Goal: Contribute content

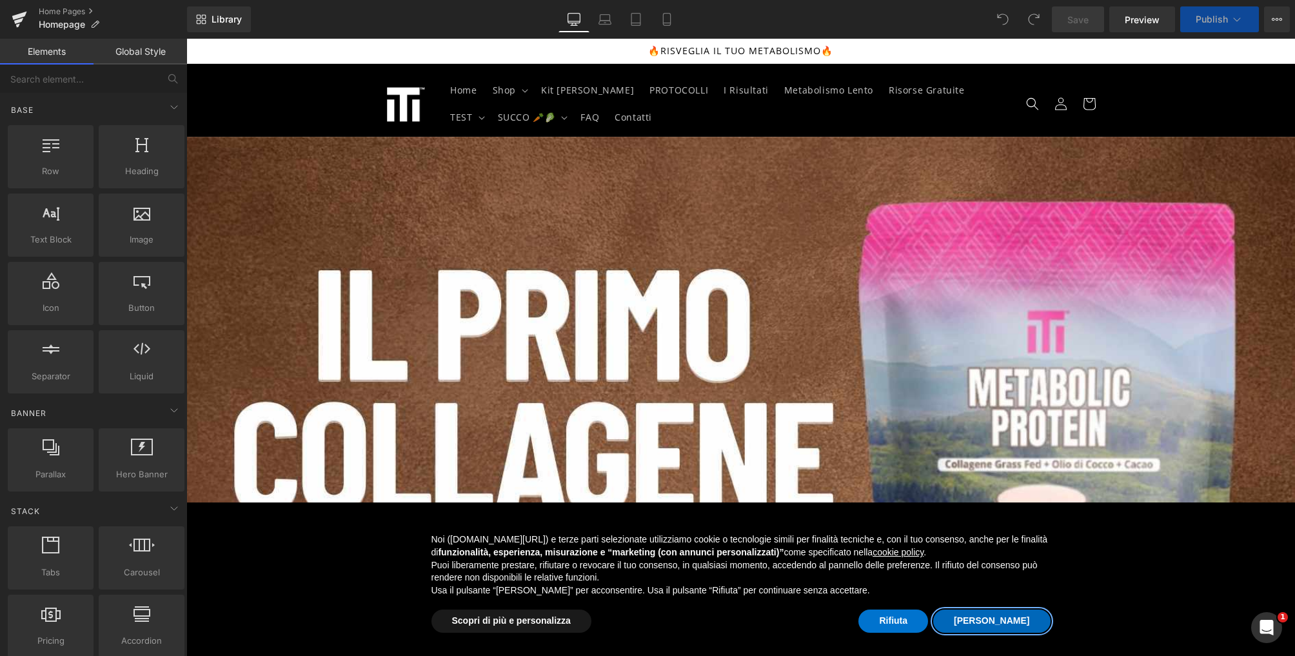
click at [1017, 615] on button "[PERSON_NAME]" at bounding box center [991, 620] width 117 height 23
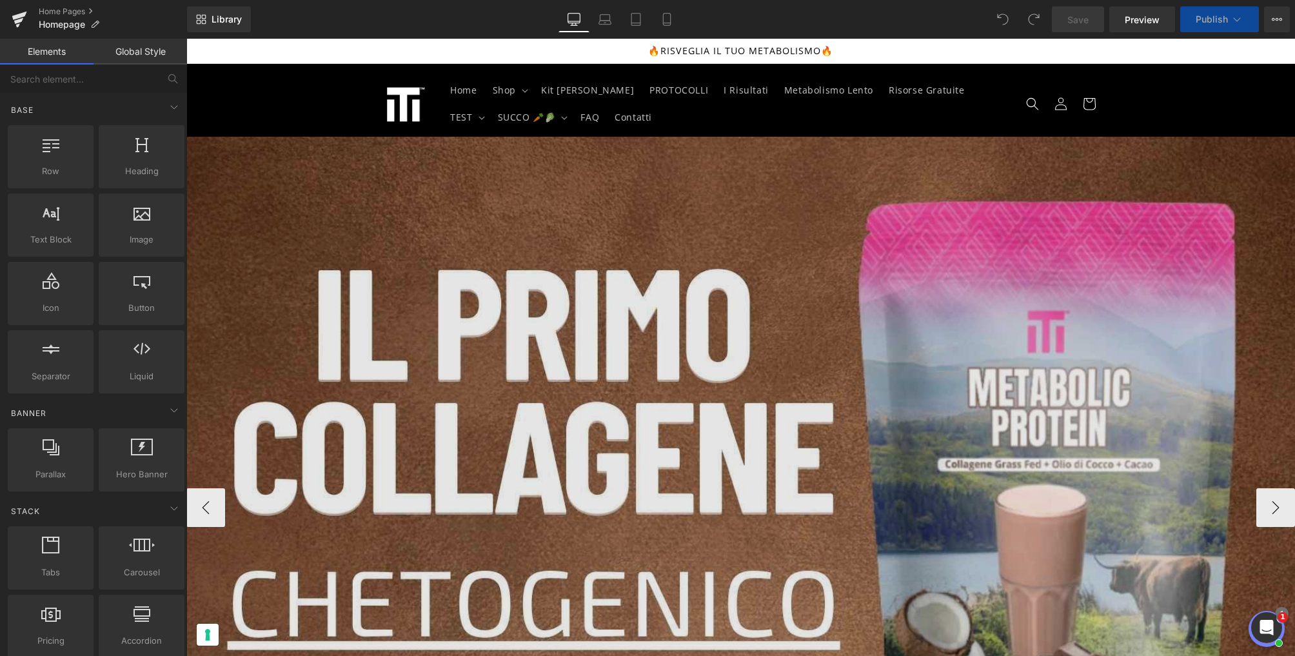
click at [816, 448] on img at bounding box center [740, 506] width 1108 height 739
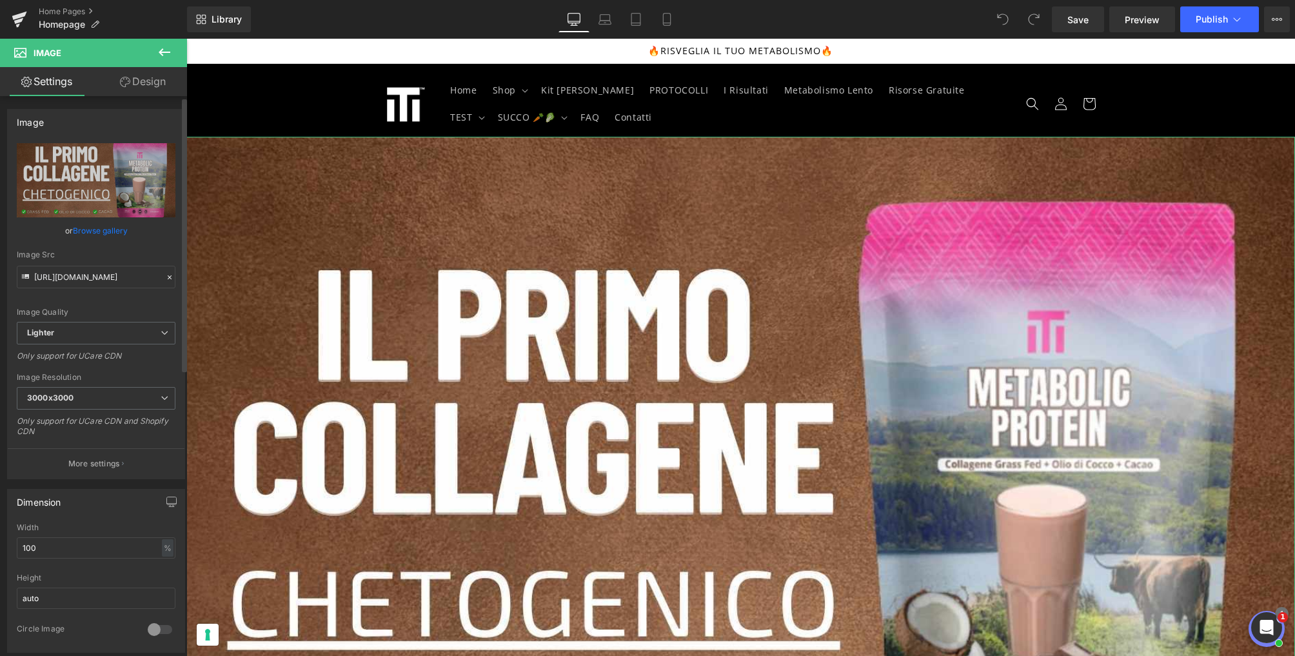
scroll to position [2, 0]
click at [86, 228] on link "Browse gallery" at bounding box center [100, 228] width 55 height 23
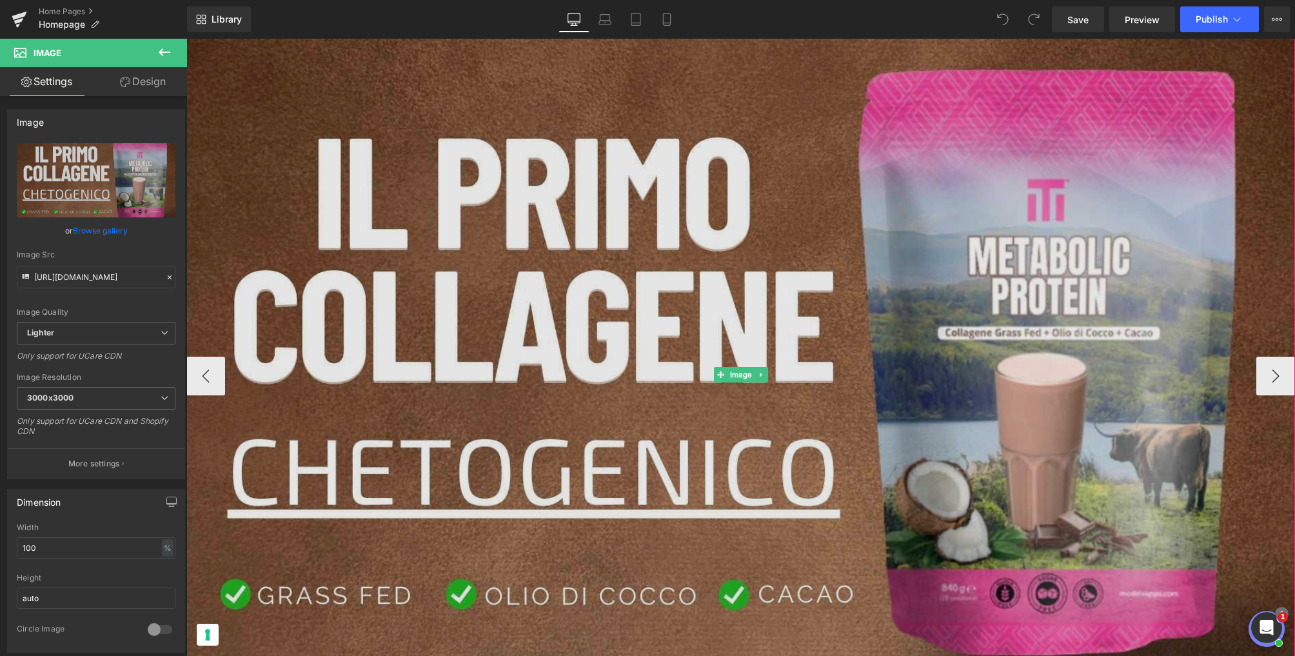
scroll to position [170, 0]
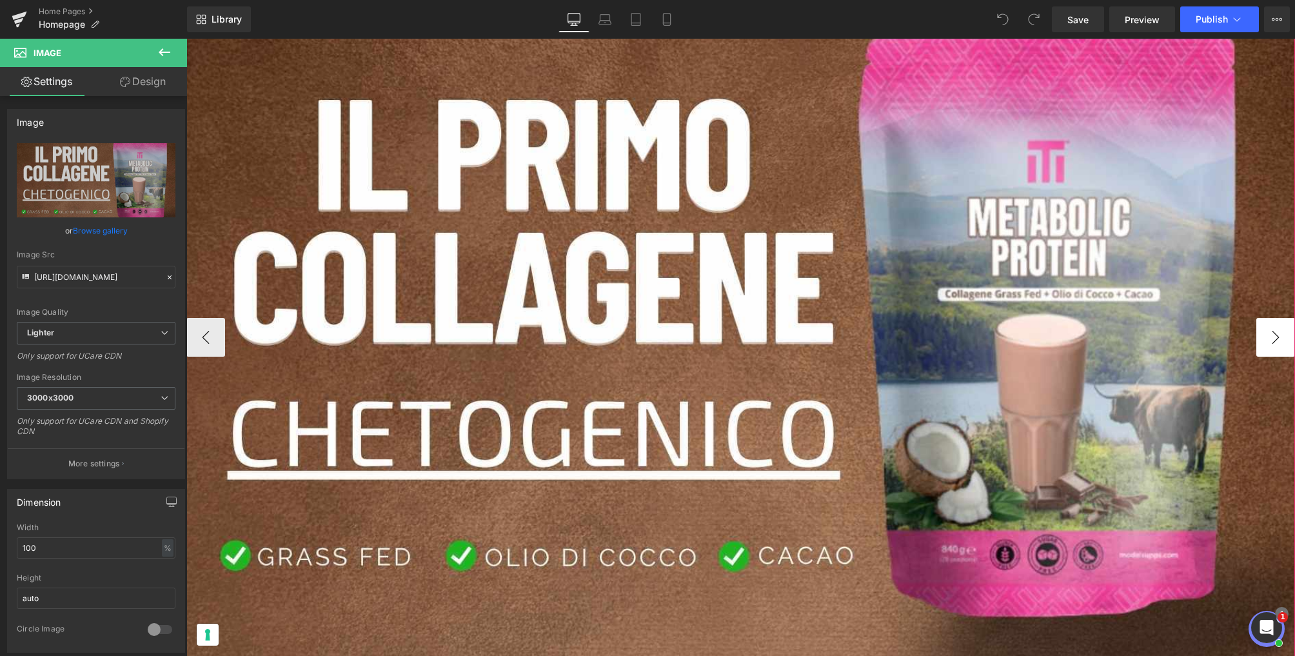
click at [1281, 337] on button "›" at bounding box center [1275, 337] width 39 height 39
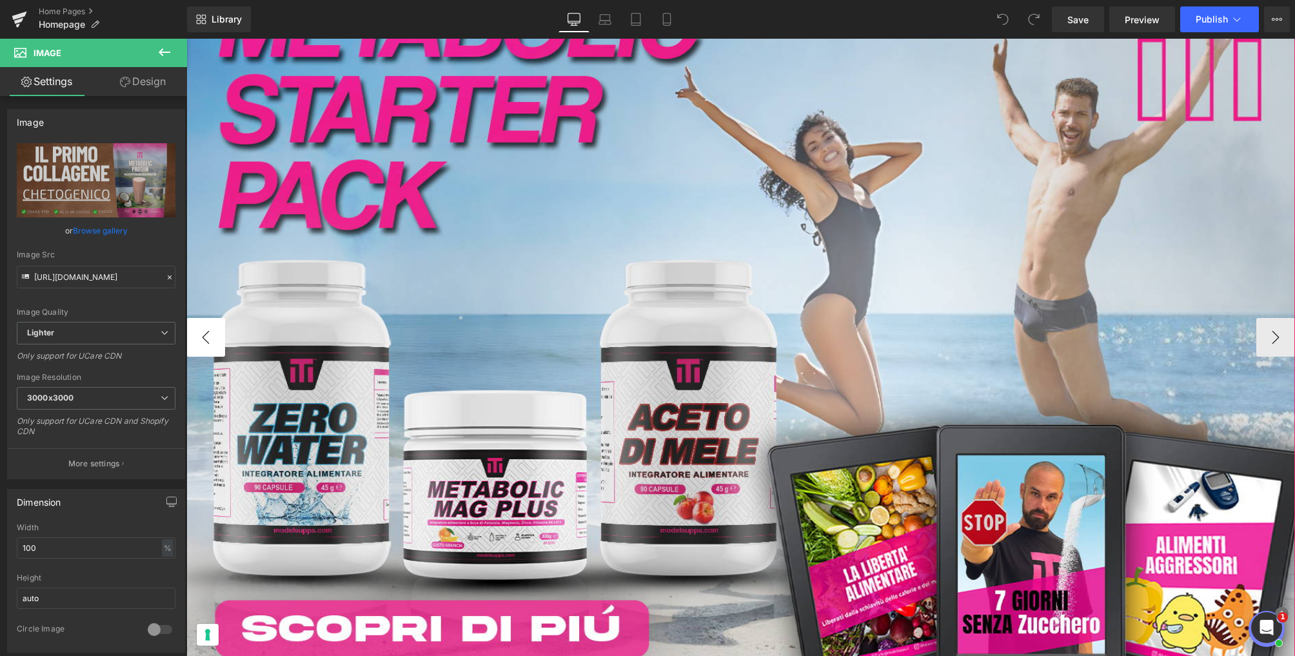
click at [207, 337] on button "‹" at bounding box center [205, 337] width 39 height 39
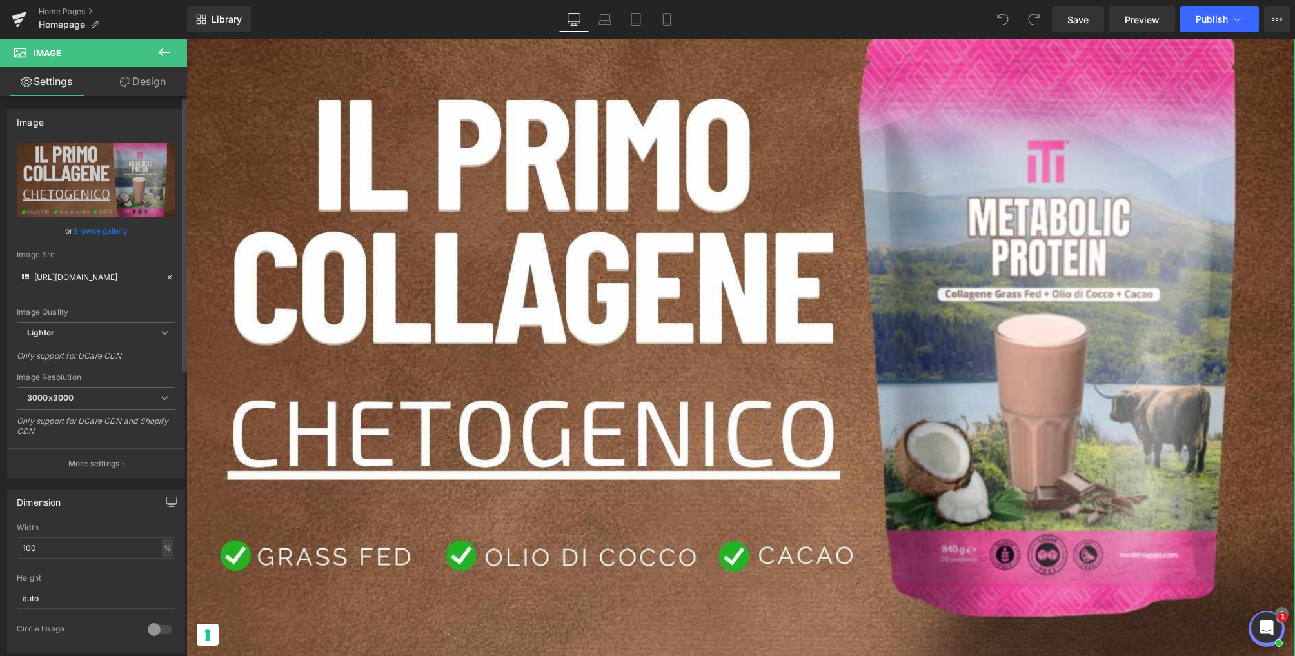
click at [105, 224] on link "Browse gallery" at bounding box center [100, 230] width 55 height 23
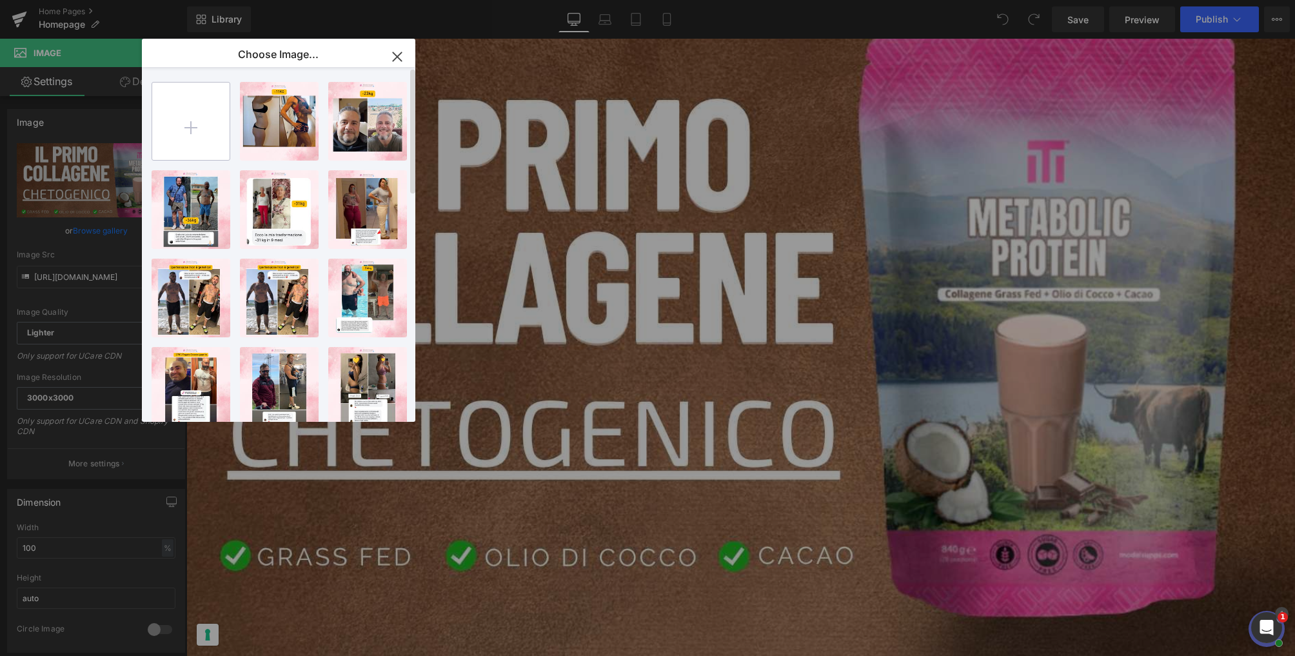
click at [185, 124] on input "file" at bounding box center [190, 121] width 77 height 77
type input "C:\fakepath\Banner Metabolic Protein.jpg"
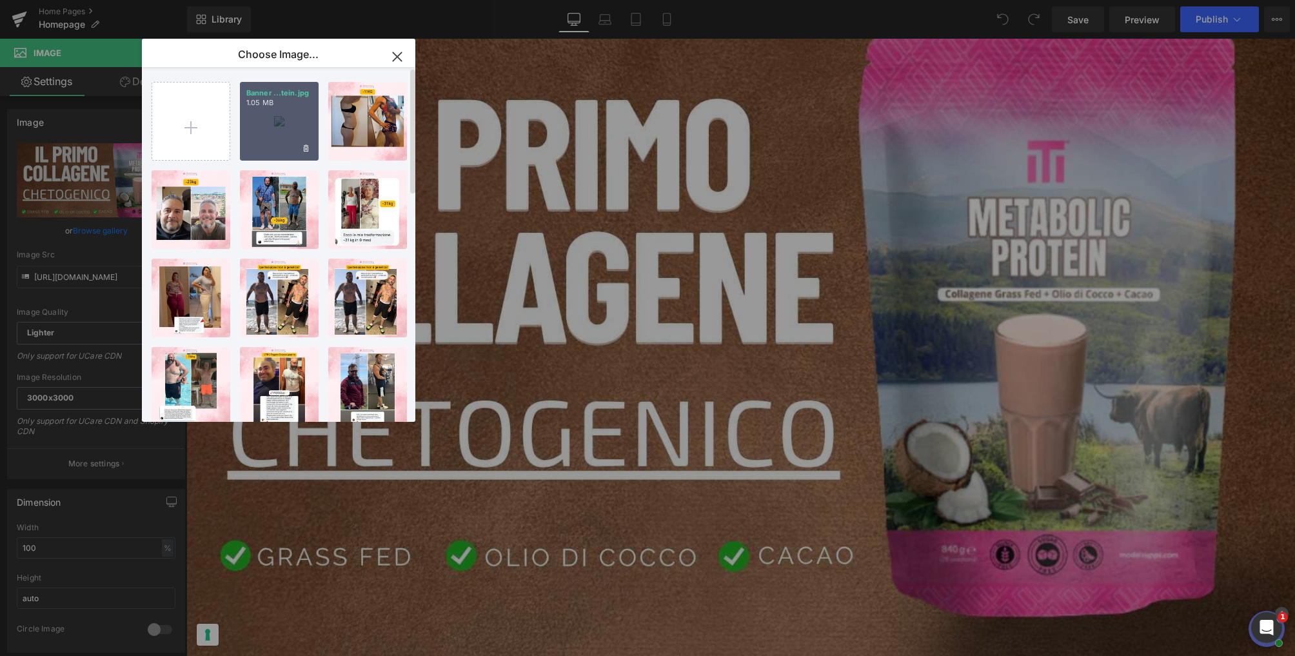
click at [284, 125] on div "Banner ...tein.jpg 1.05 MB" at bounding box center [279, 121] width 79 height 79
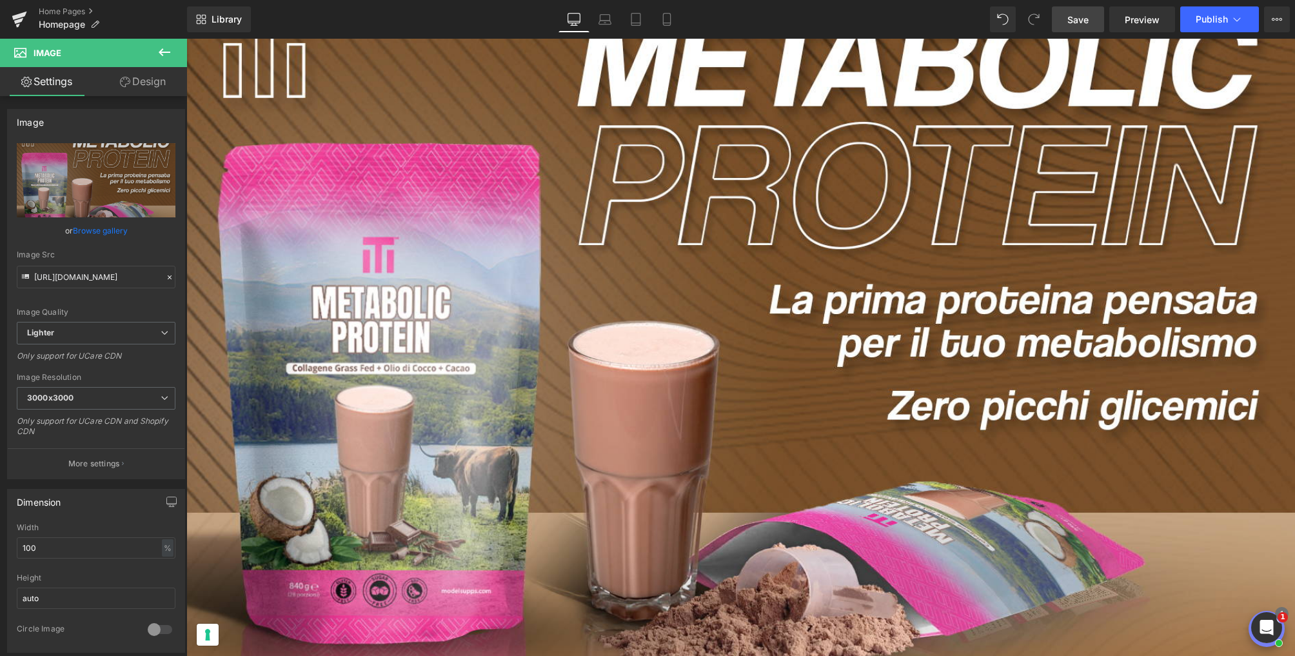
click at [1091, 11] on link "Save" at bounding box center [1078, 19] width 52 height 26
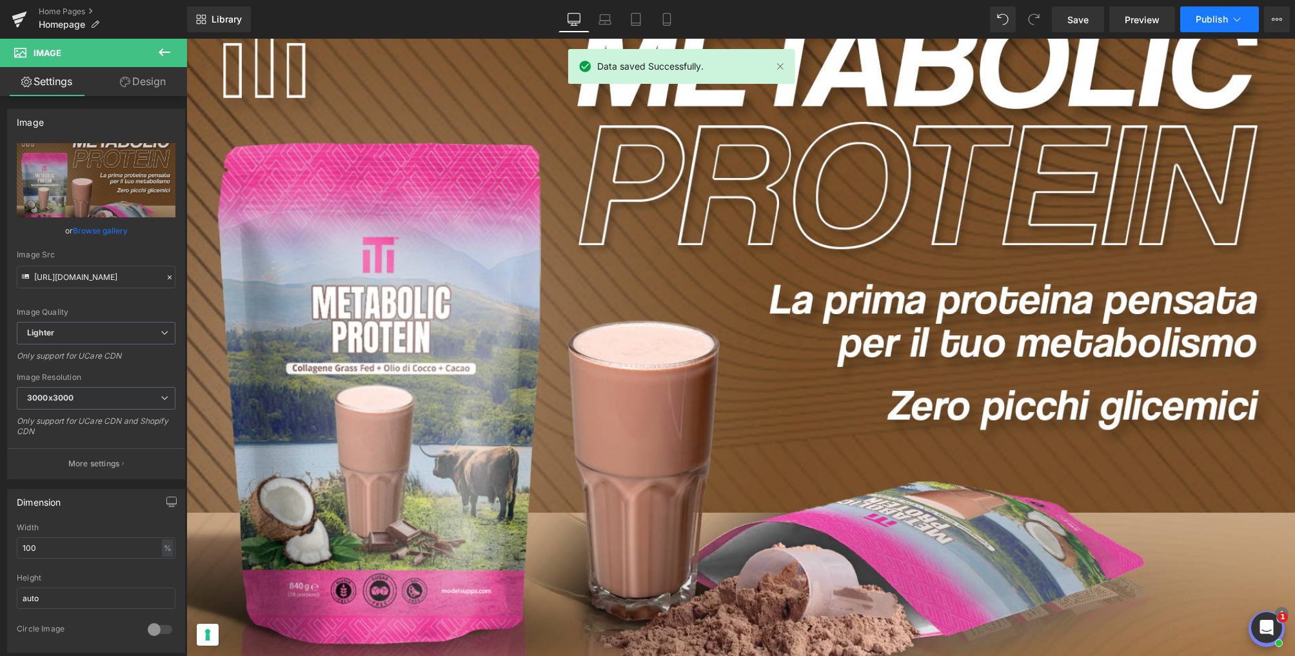
click at [1245, 21] on button "Publish" at bounding box center [1219, 19] width 79 height 26
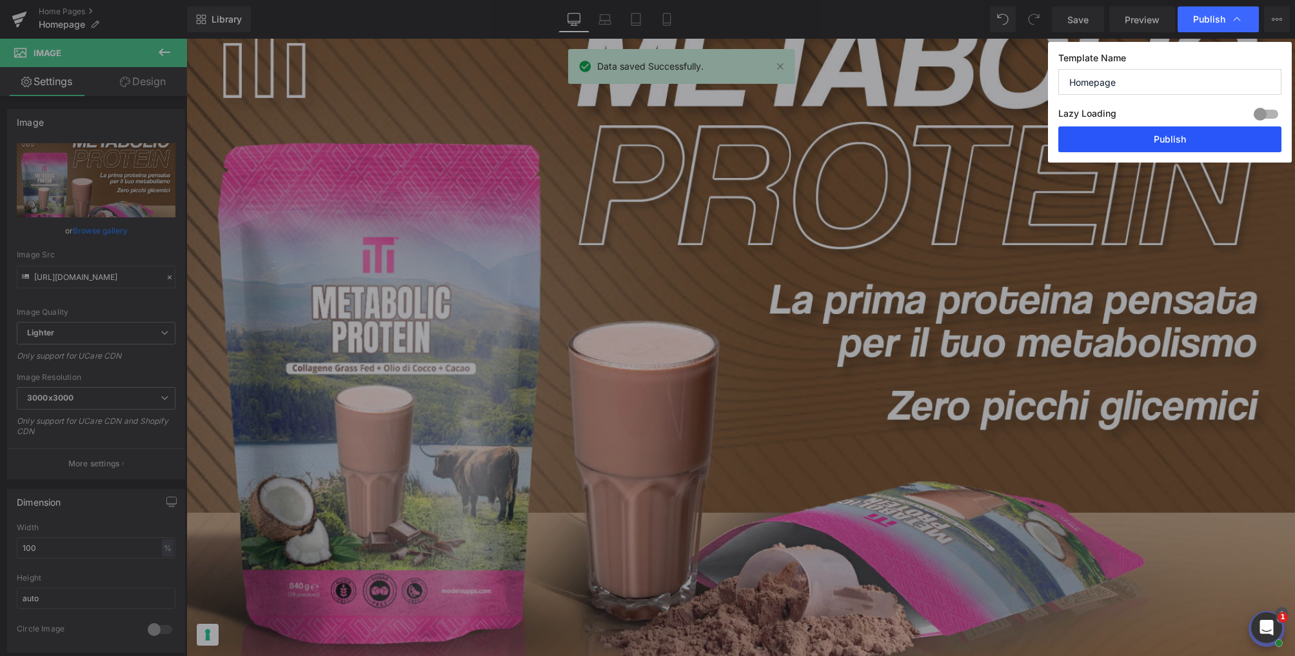
click at [1187, 150] on button "Publish" at bounding box center [1169, 139] width 223 height 26
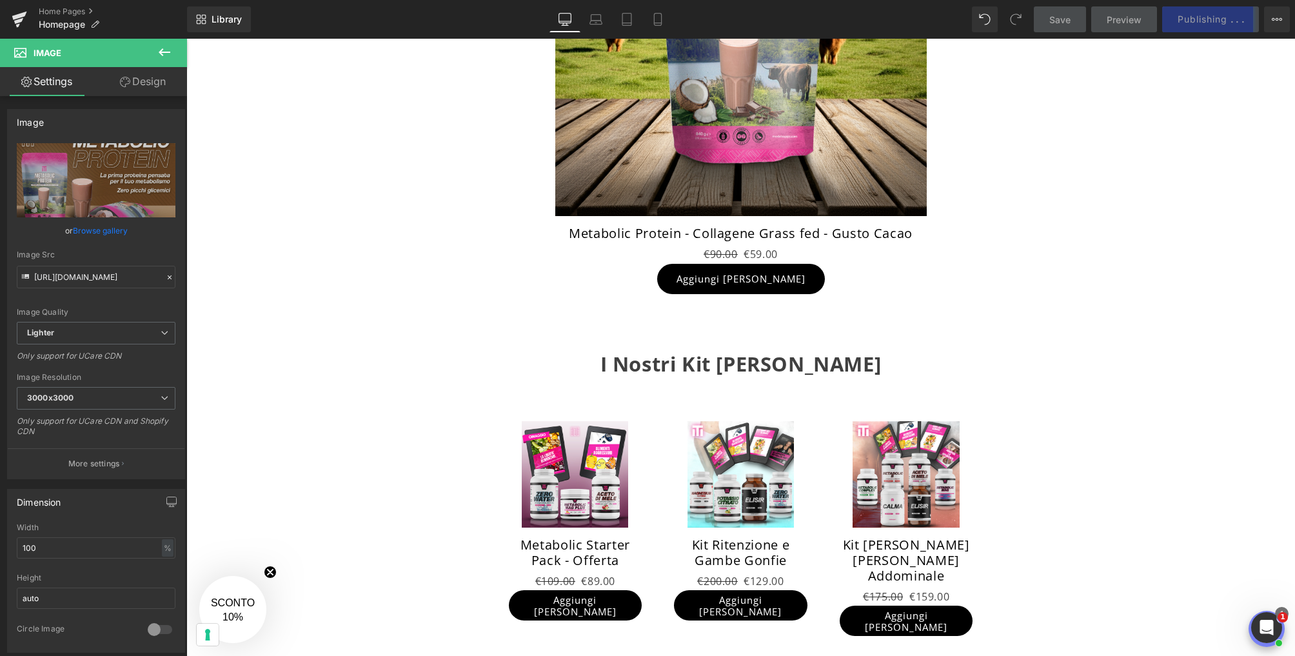
scroll to position [0, 0]
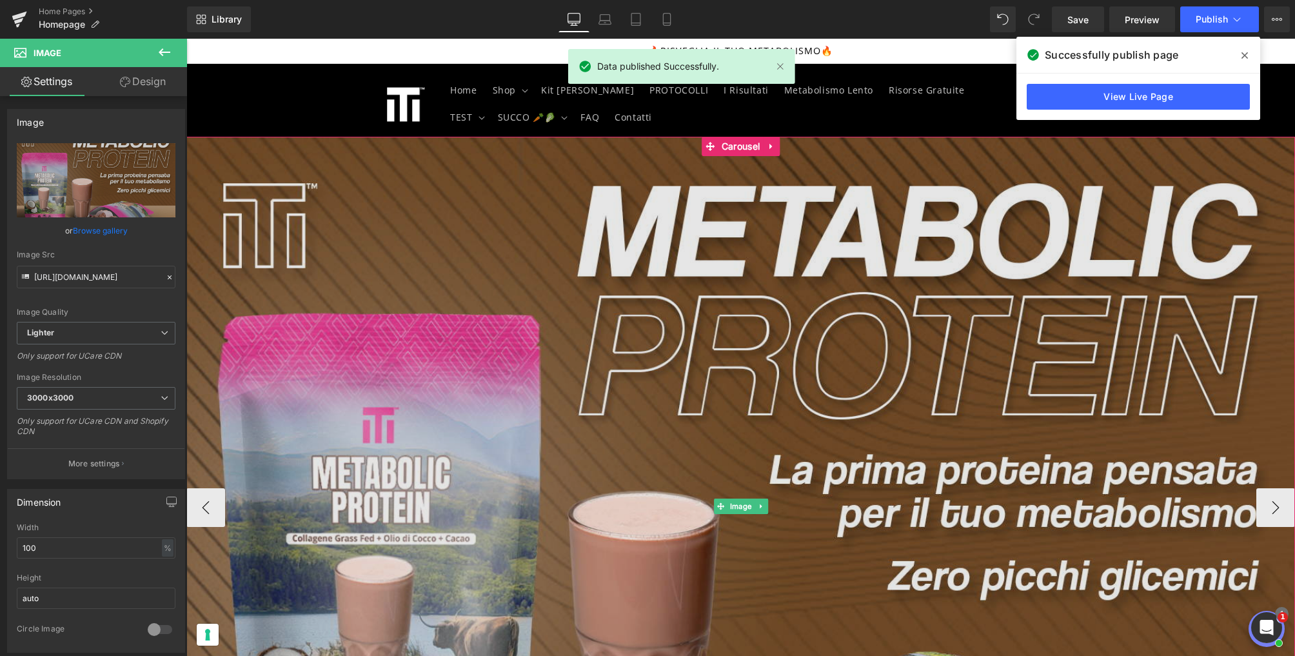
click at [408, 328] on img at bounding box center [740, 506] width 1108 height 739
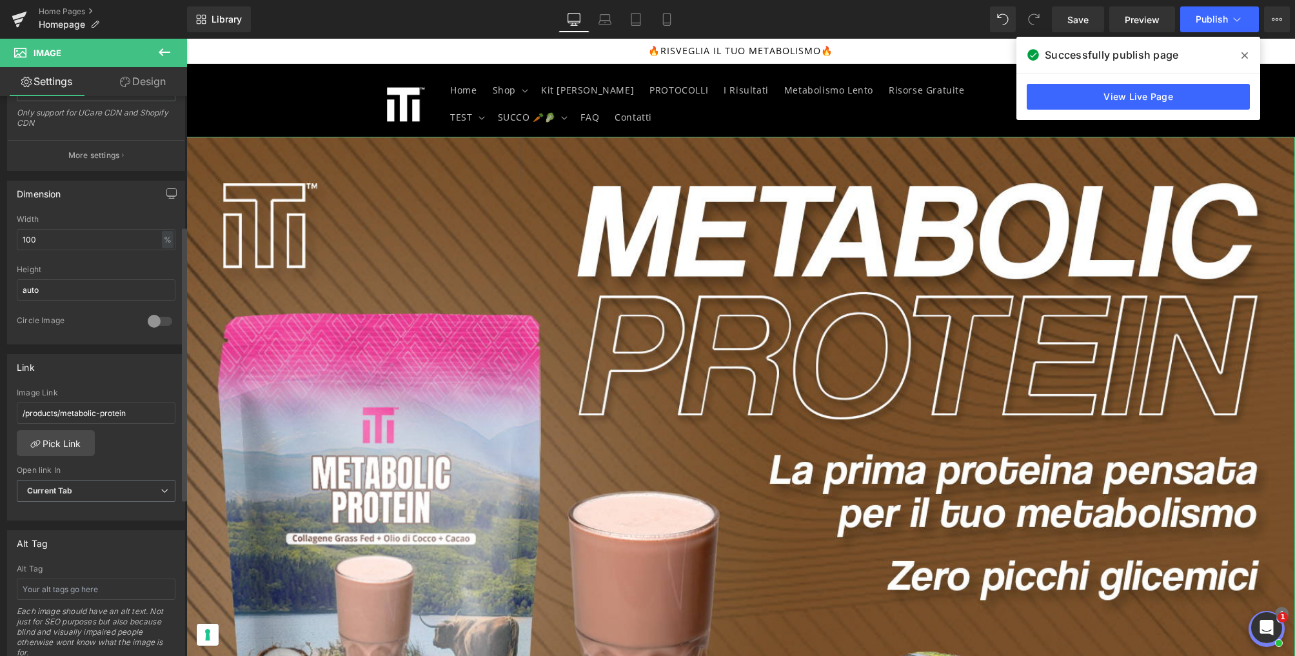
scroll to position [311, 0]
click at [1246, 52] on icon at bounding box center [1244, 55] width 6 height 10
